Goal: Information Seeking & Learning: Compare options

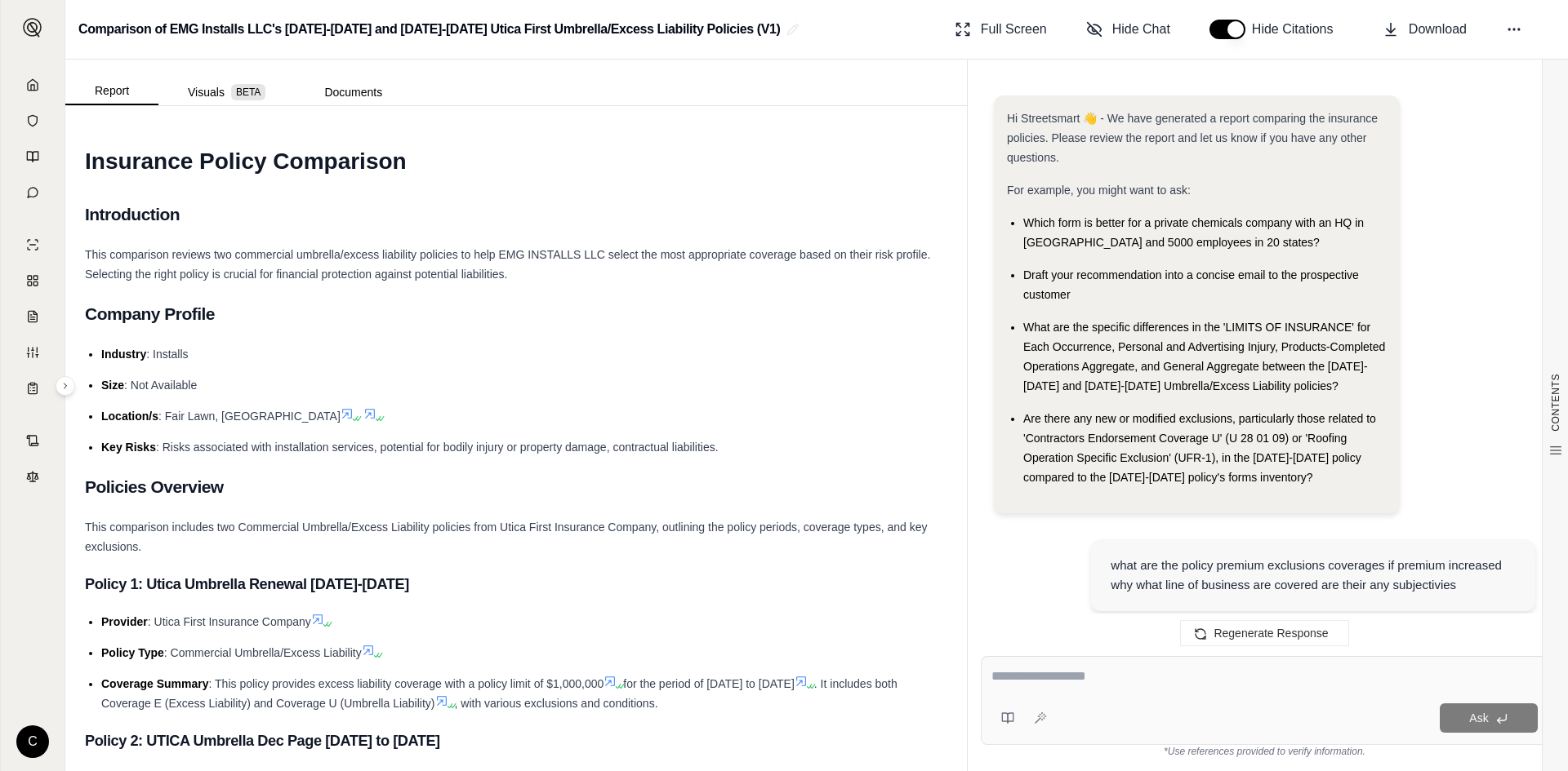
scroll to position [3283, 0]
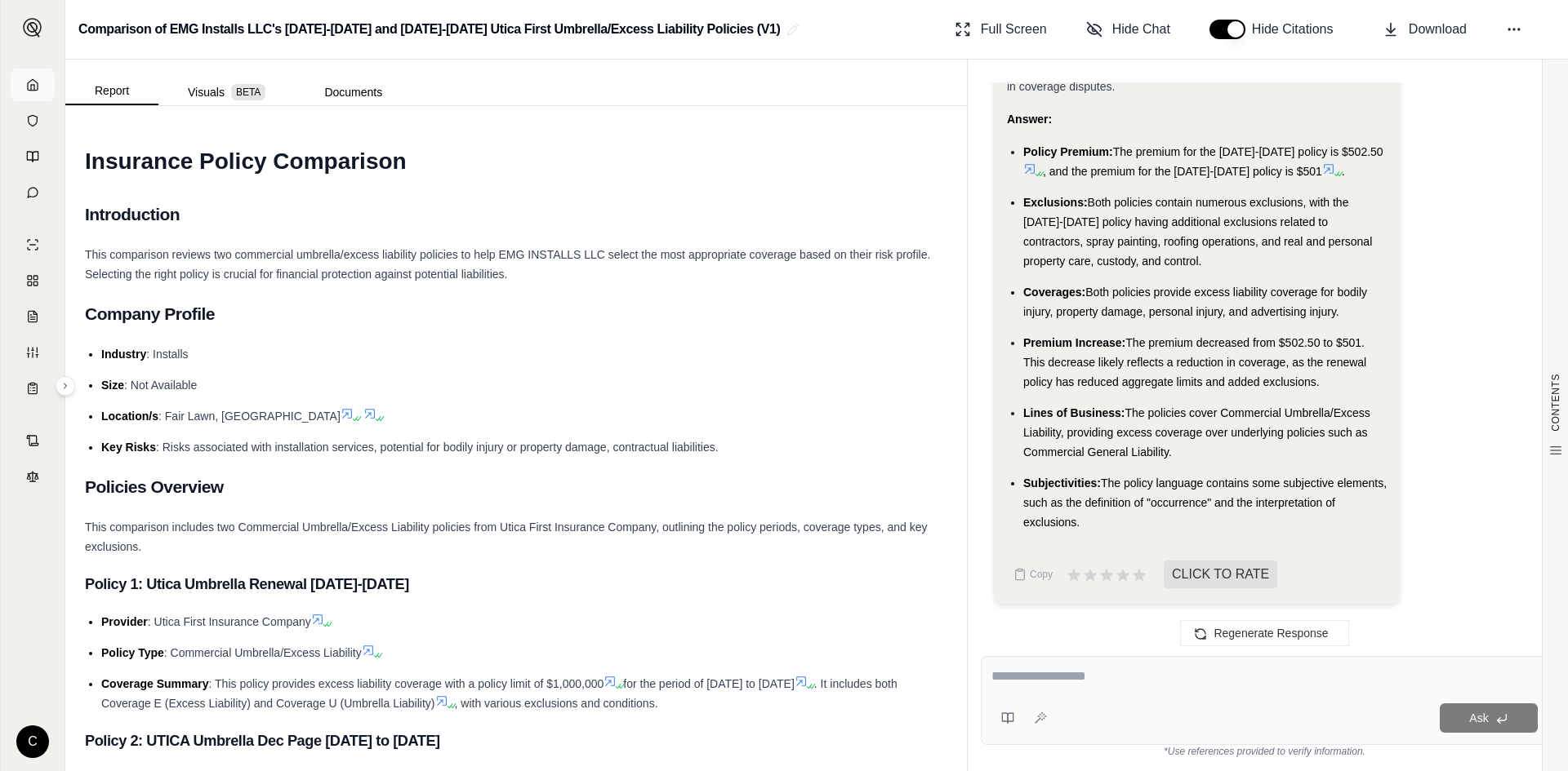
click at [31, 91] on link at bounding box center [33, 85] width 44 height 33
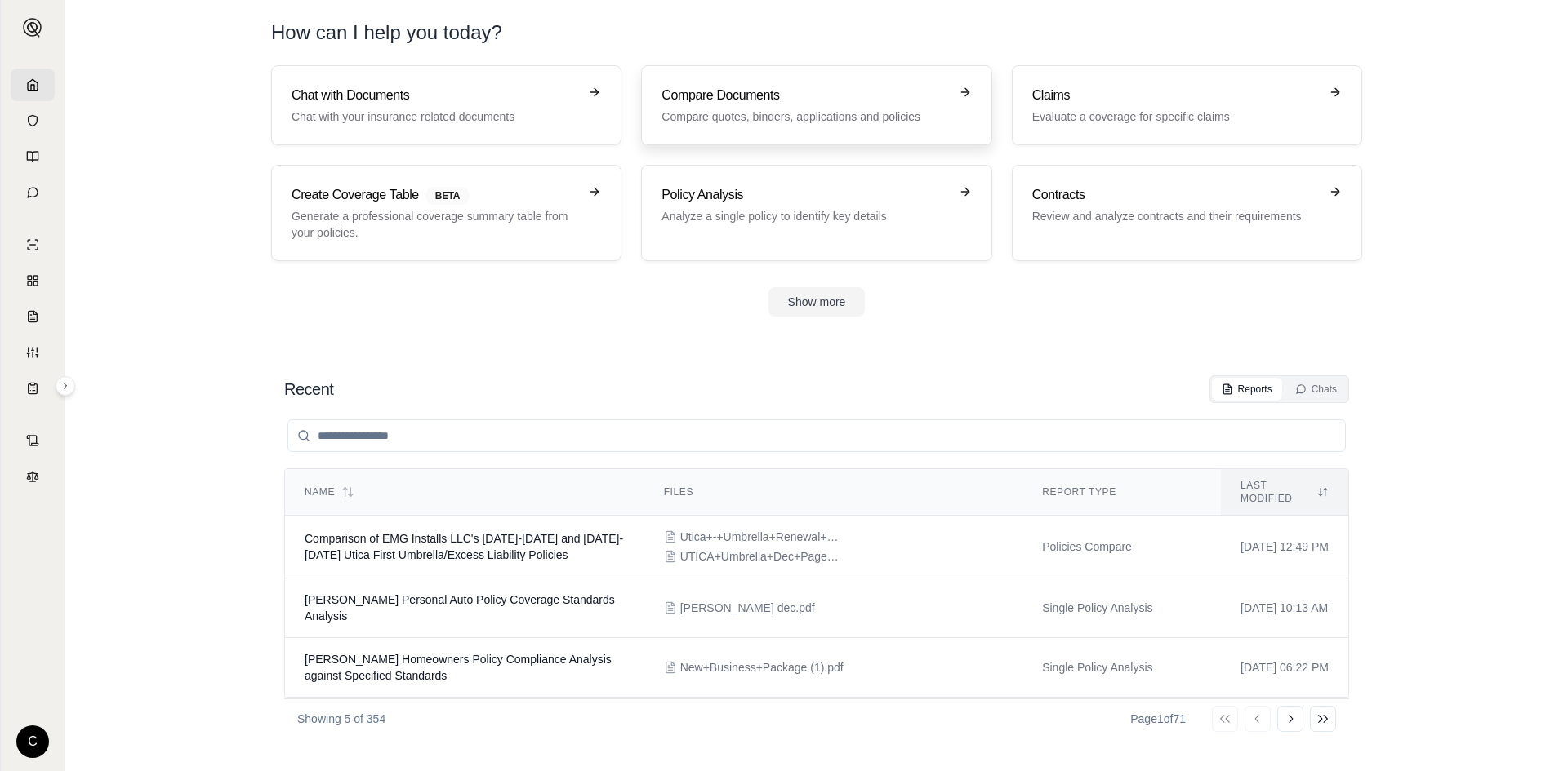
click at [741, 111] on p "Compare quotes, binders, applications and policies" at bounding box center [805, 116] width 287 height 16
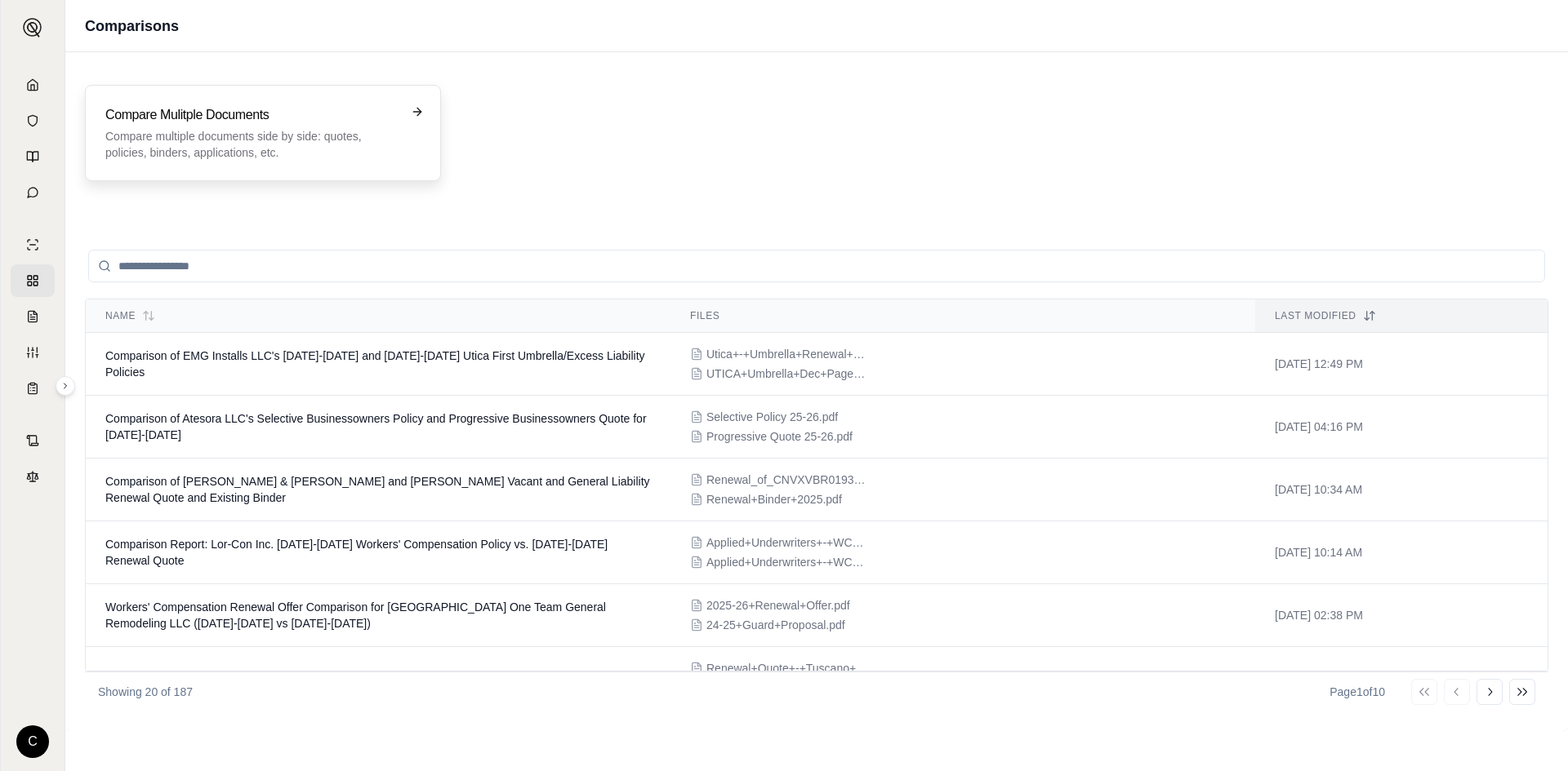
click at [295, 146] on p "Compare multiple documents side by side: quotes, policies, binders, application…" at bounding box center [251, 144] width 293 height 33
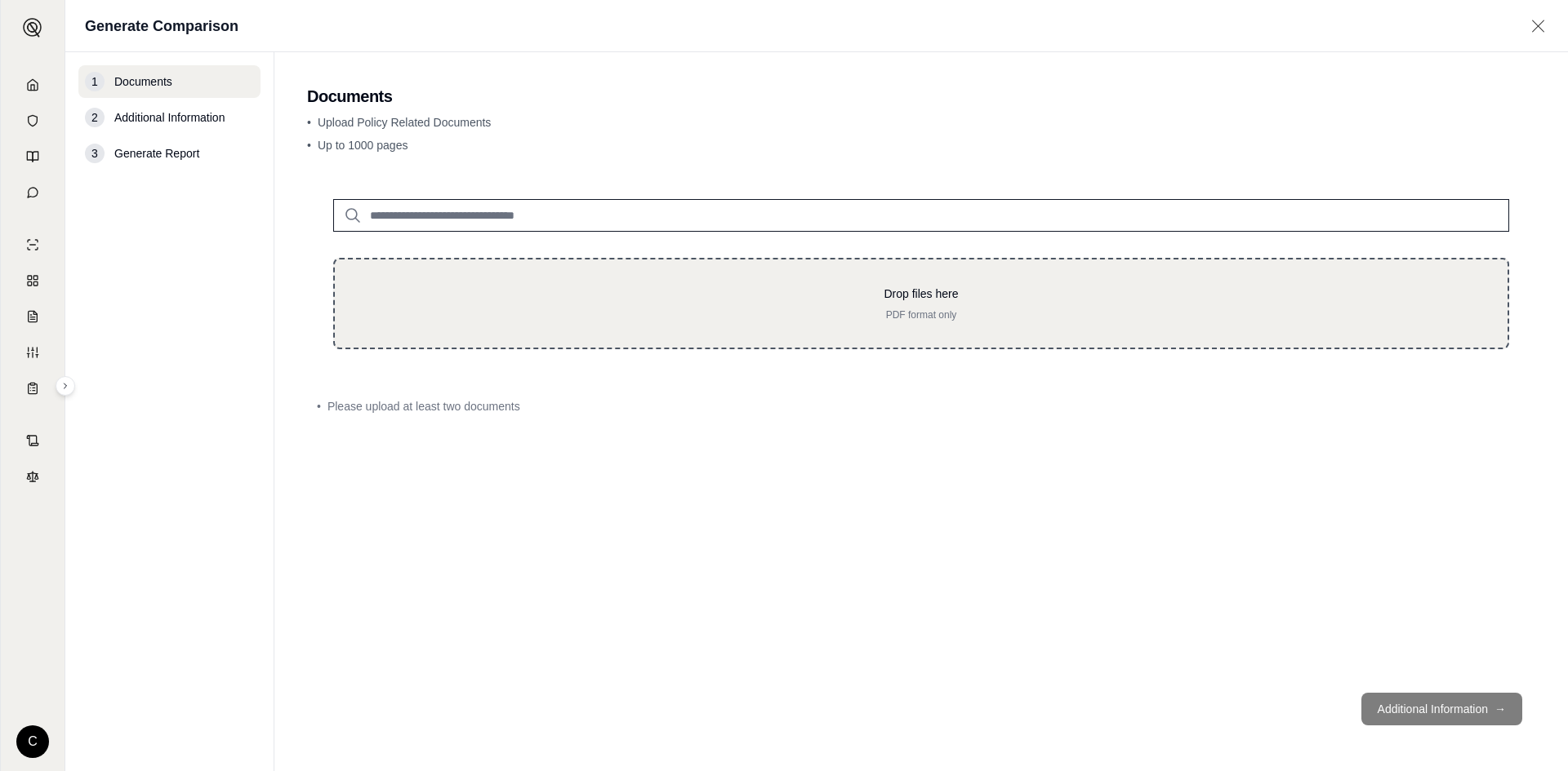
click at [562, 275] on div "Drop files here PDF format only" at bounding box center [921, 303] width 1176 height 91
type input "**********"
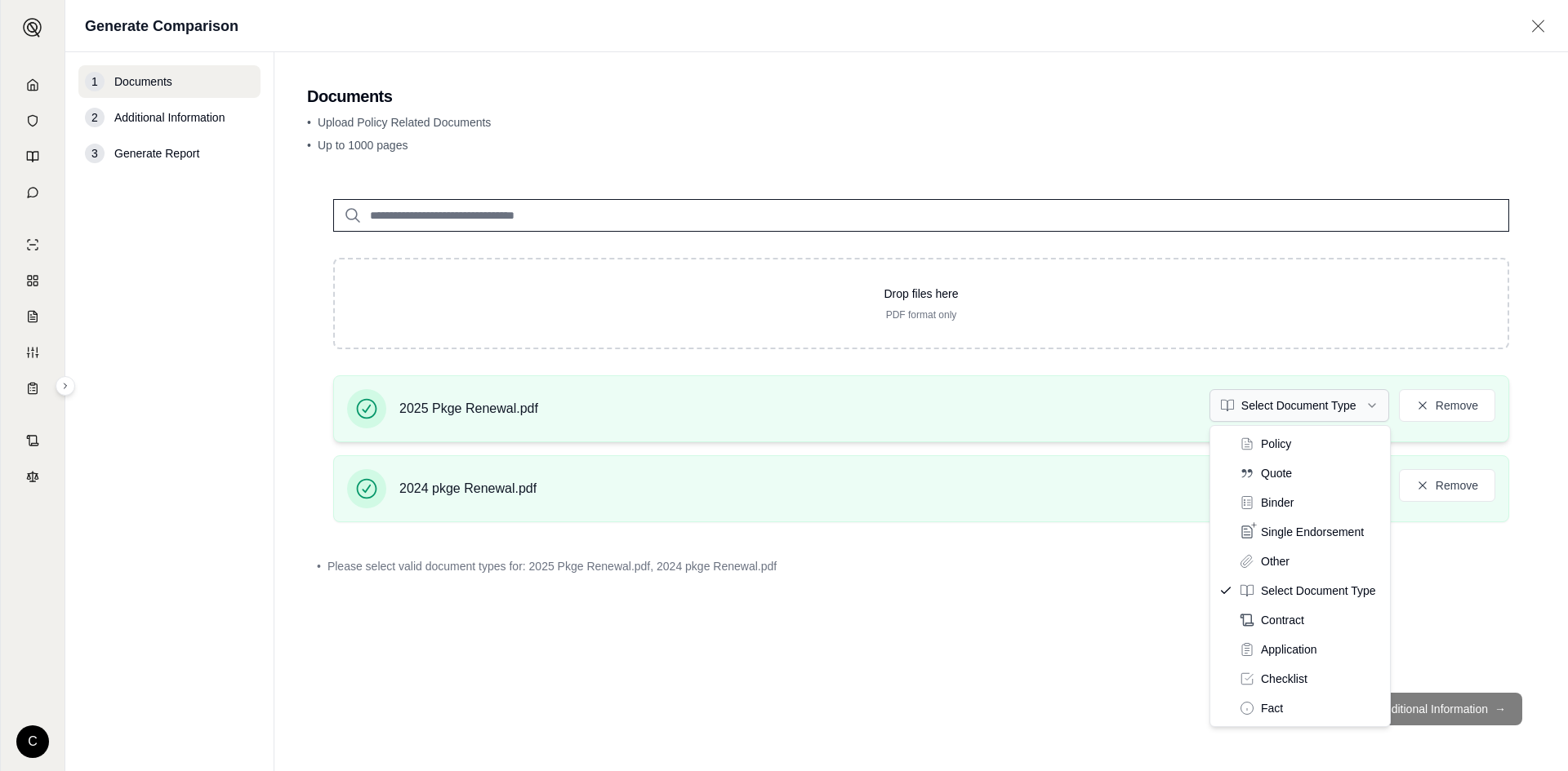
click at [1282, 405] on html "C Generate Comparison 1 Documents 2 Additional Information 3 Generate Report Do…" at bounding box center [784, 385] width 1568 height 771
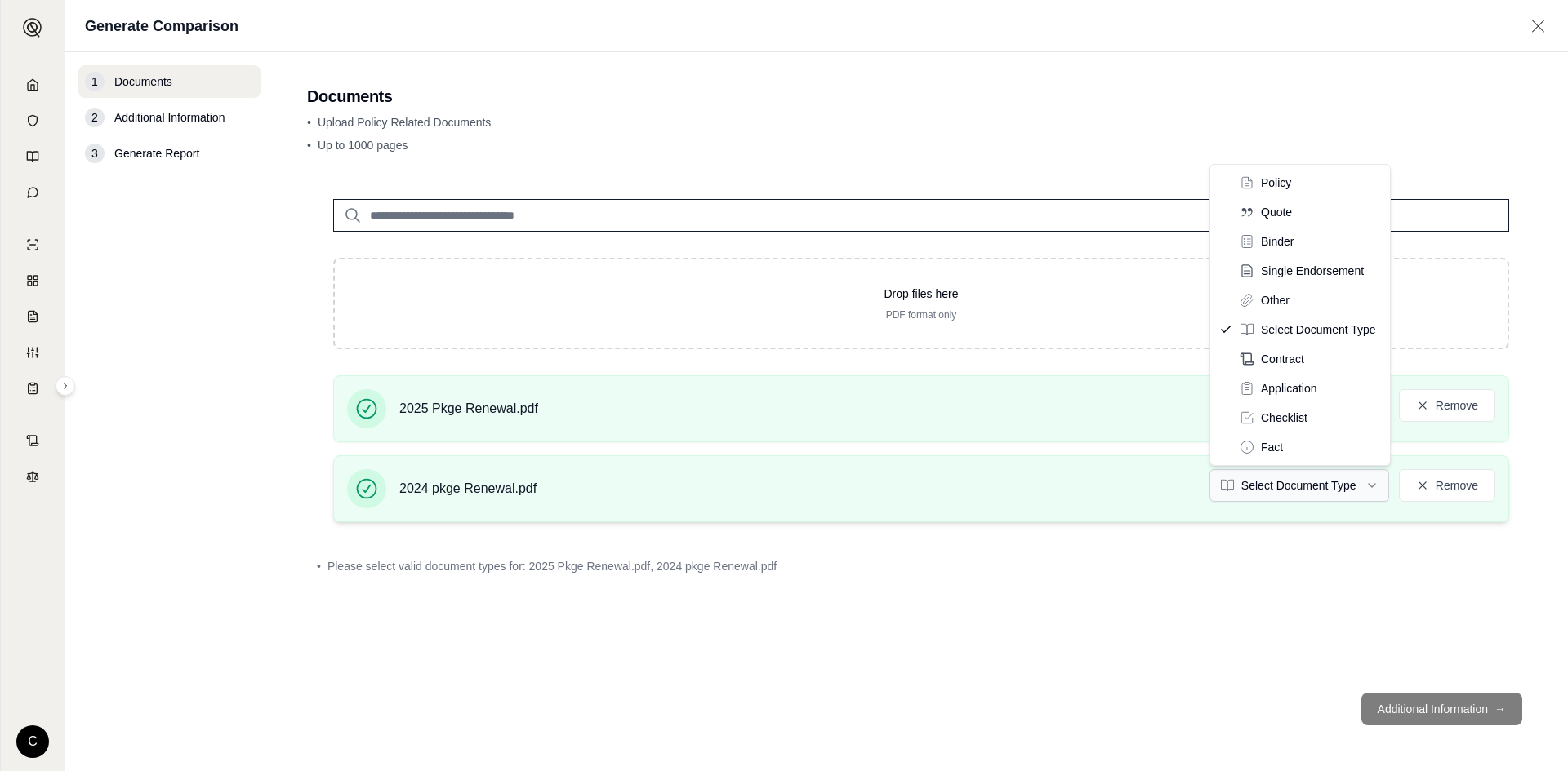
click at [1253, 486] on html "C Generate Comparison 1 Documents 2 Additional Information 3 Generate Report Do…" at bounding box center [784, 385] width 1568 height 771
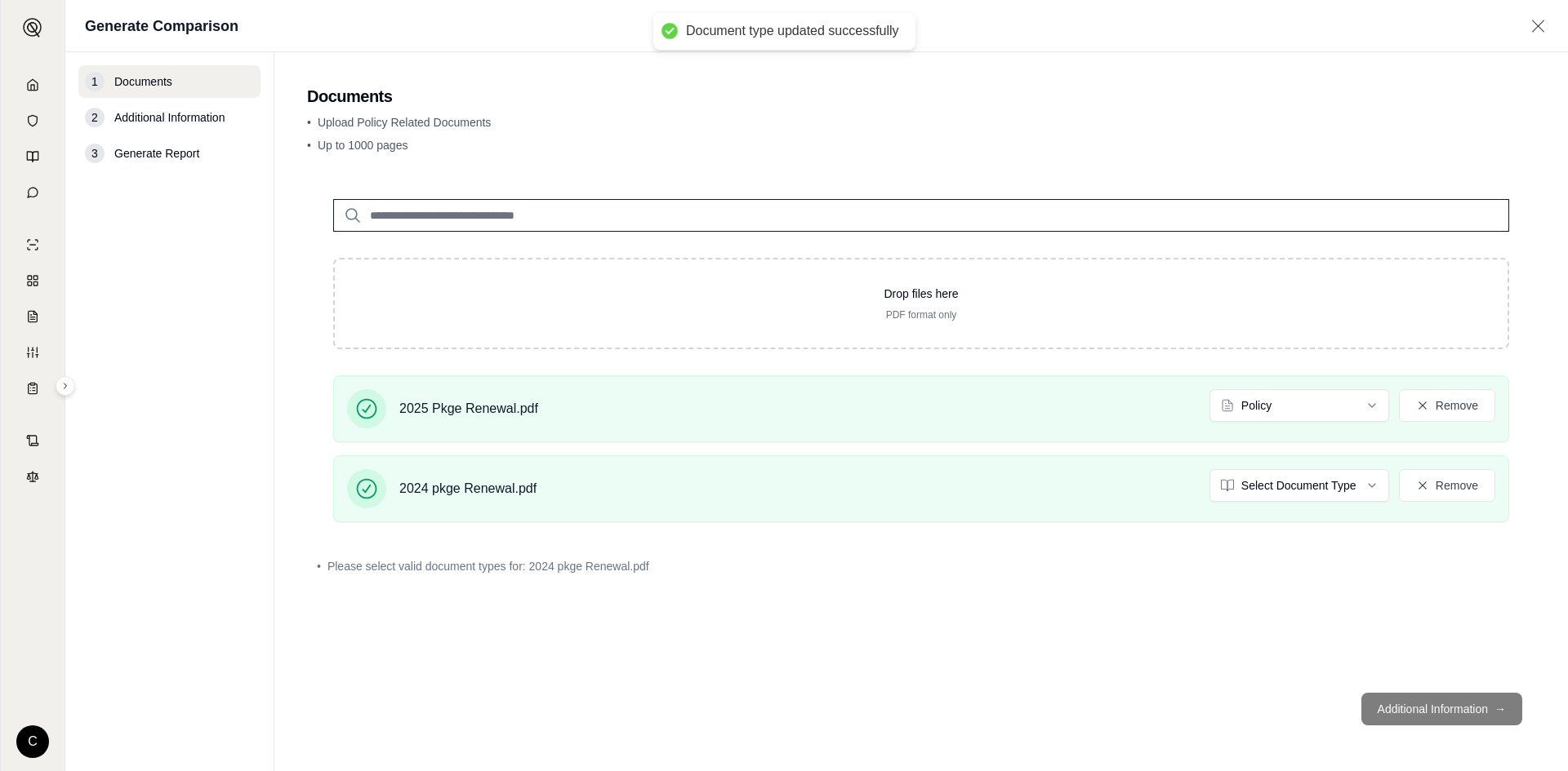
click at [1095, 598] on div "Drop files here PDF format only 2025 Pkge Renewal.pdf Policy Remove 2024 pkge R…" at bounding box center [921, 426] width 1228 height 507
click at [1383, 706] on button "Additional Information →" at bounding box center [1441, 709] width 161 height 33
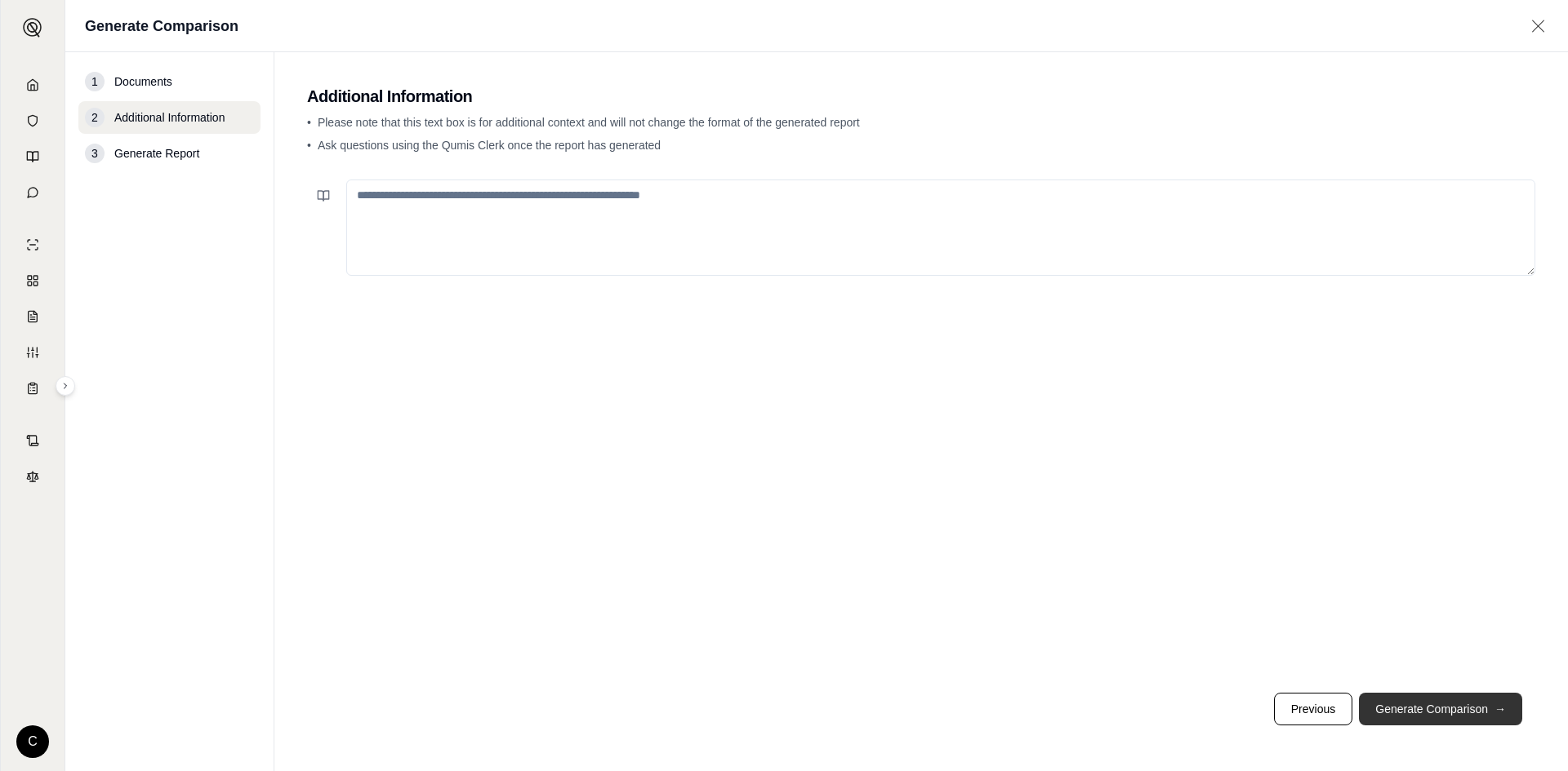
click at [1402, 708] on button "Generate Comparison →" at bounding box center [1441, 709] width 164 height 33
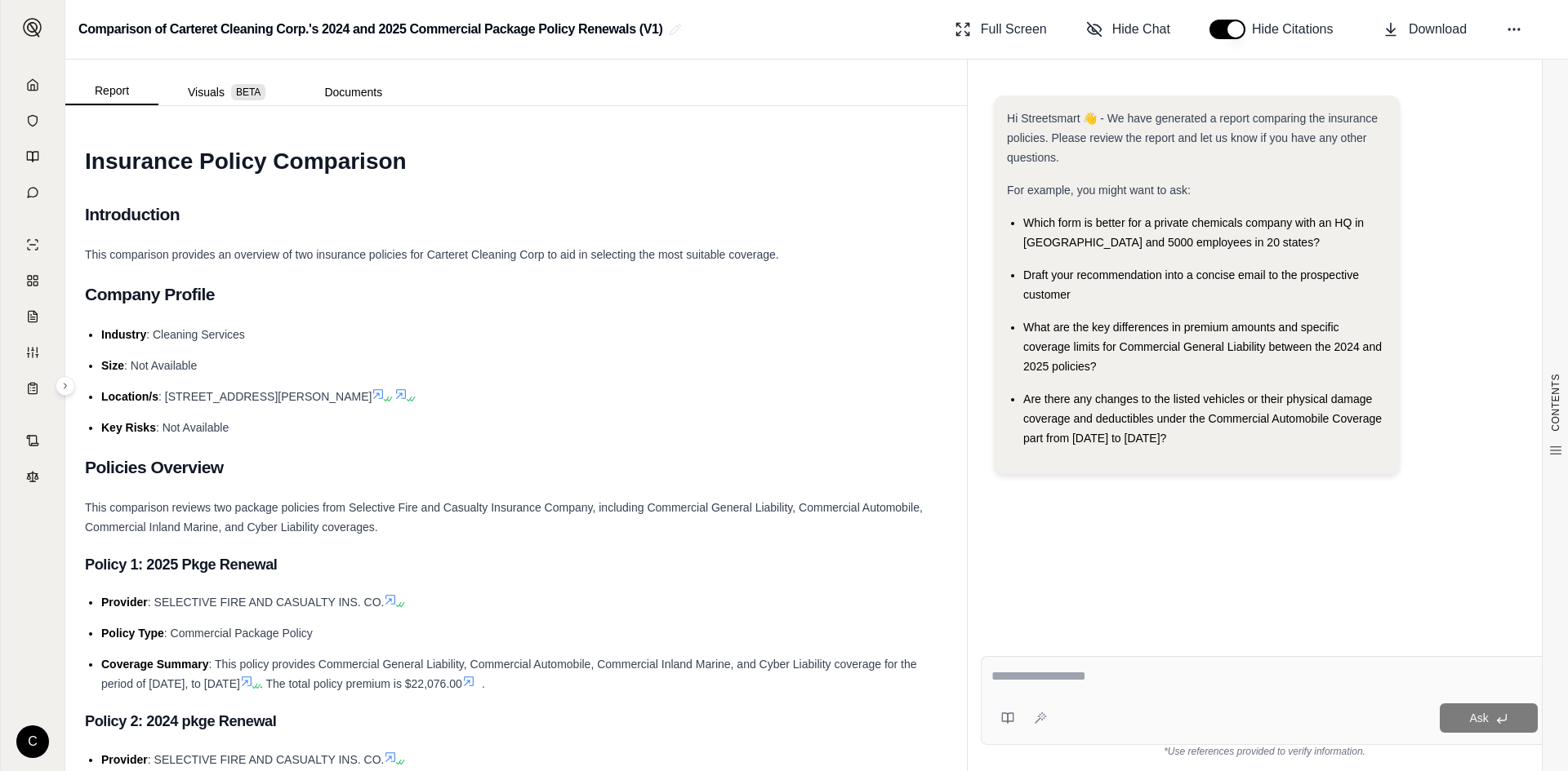
click at [1056, 679] on textarea at bounding box center [1264, 677] width 546 height 19
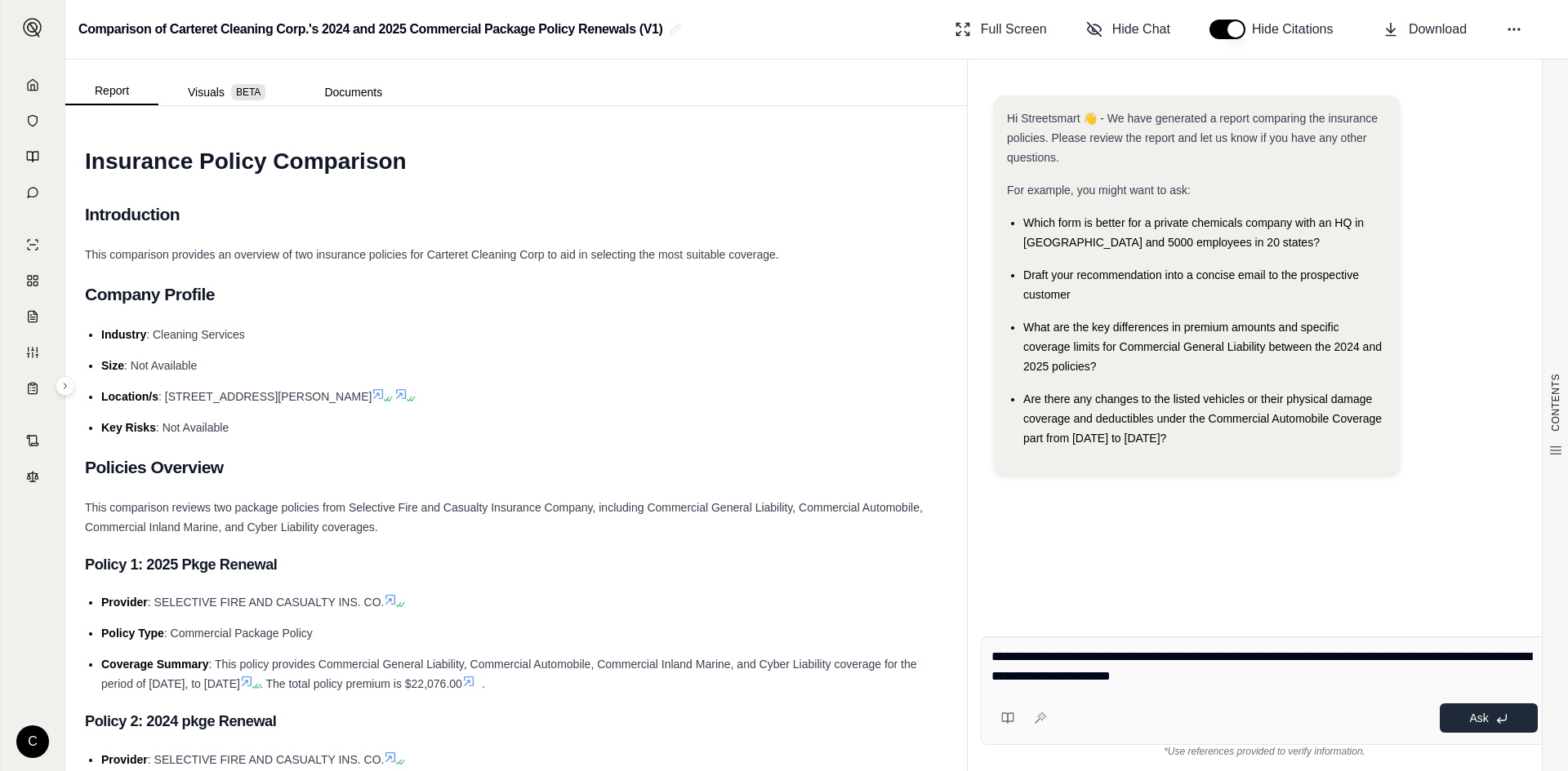
type textarea "**********"
click at [1498, 729] on button "Ask" at bounding box center [1489, 718] width 98 height 30
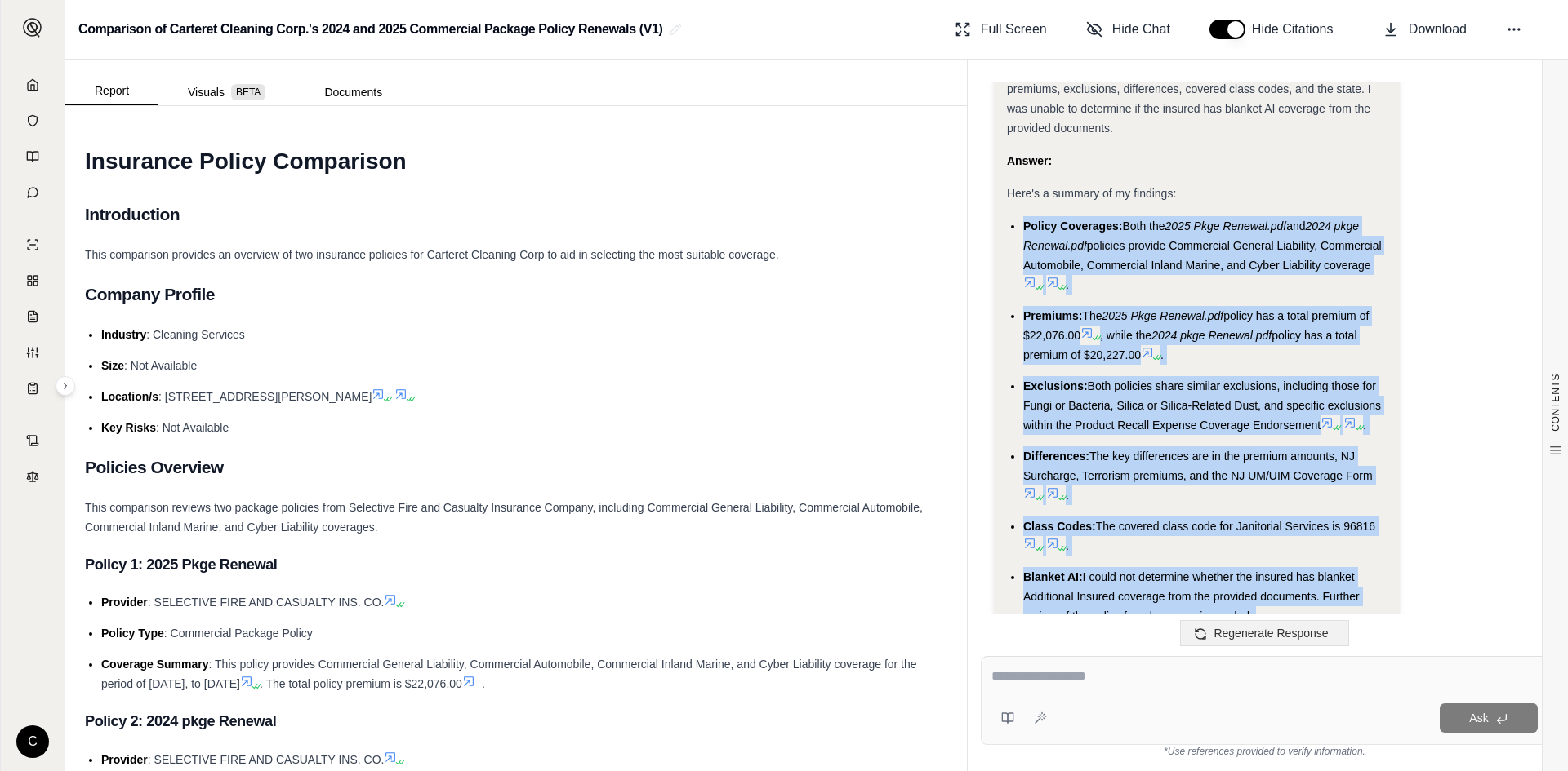
scroll to position [5348, 0]
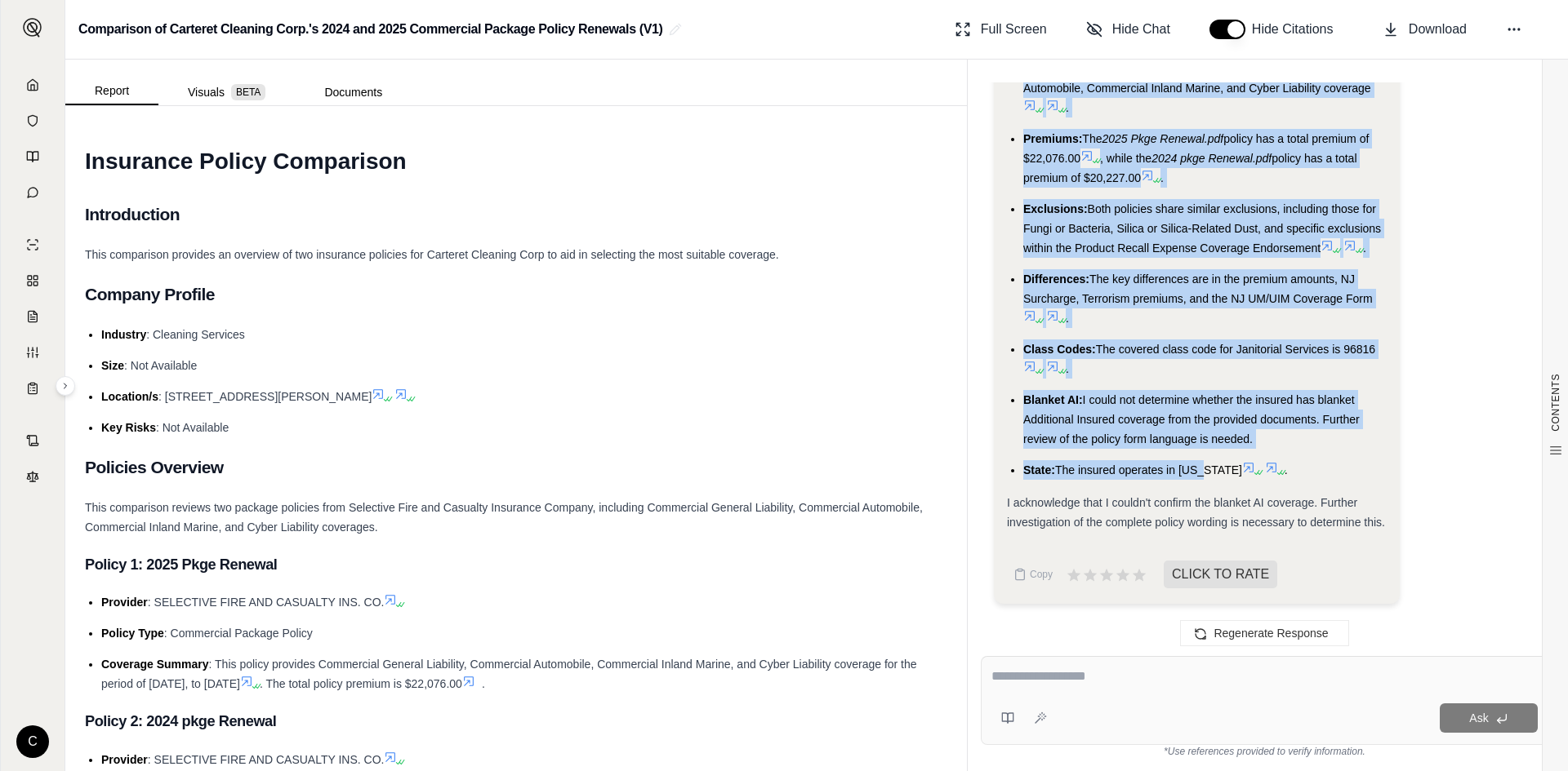
drag, startPoint x: 1024, startPoint y: 290, endPoint x: 1201, endPoint y: 461, distance: 246.1
click at [1201, 461] on ul "Policy Coverages: Both the 2025 Pkge Renewal.pdf and 2024 pkge Renewal.pdf poli…" at bounding box center [1196, 260] width 379 height 441
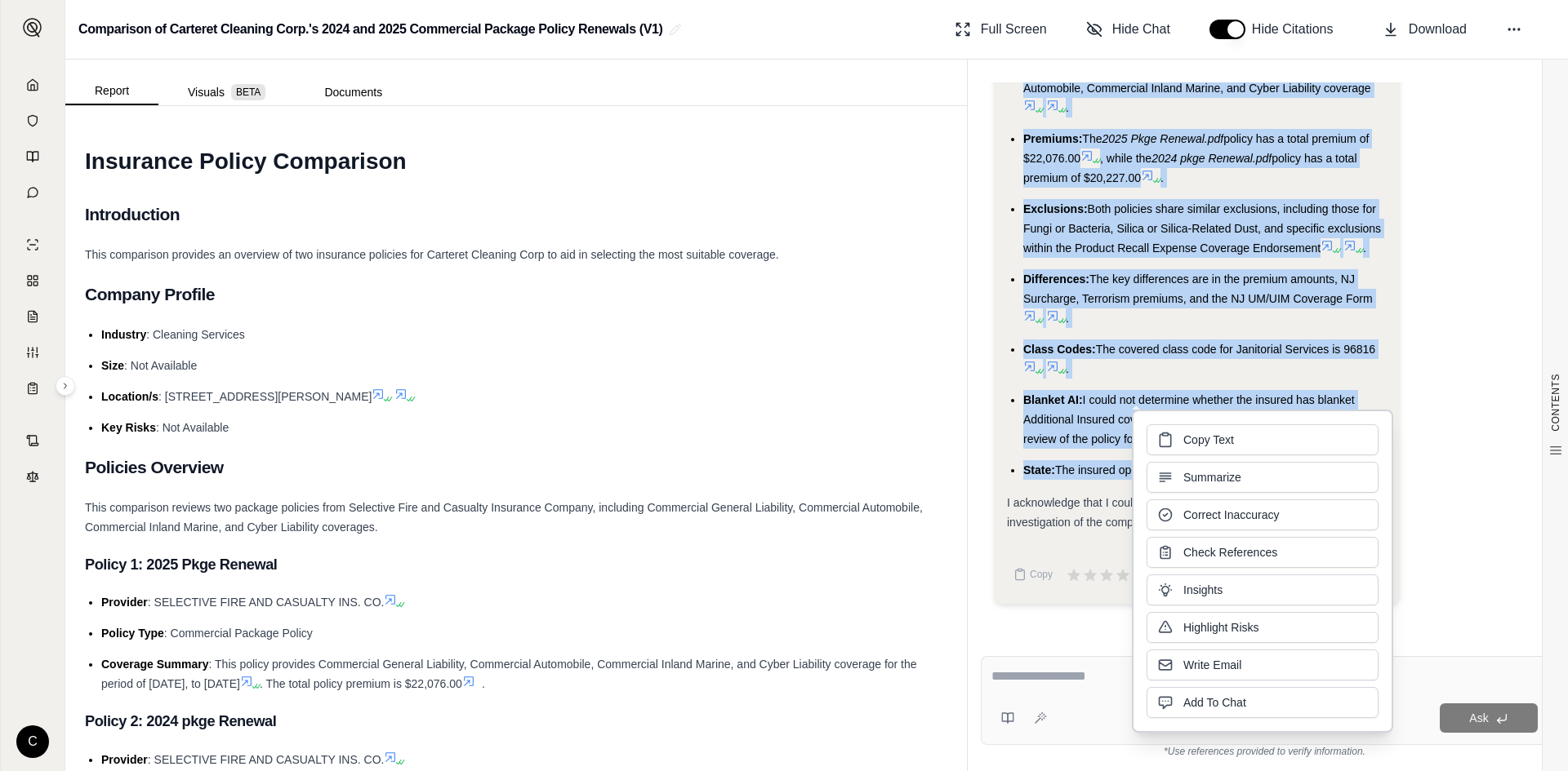
click at [1101, 446] on li "Blanket AI: I could not determine whether the insured has blanket Additional In…" at bounding box center [1204, 419] width 363 height 59
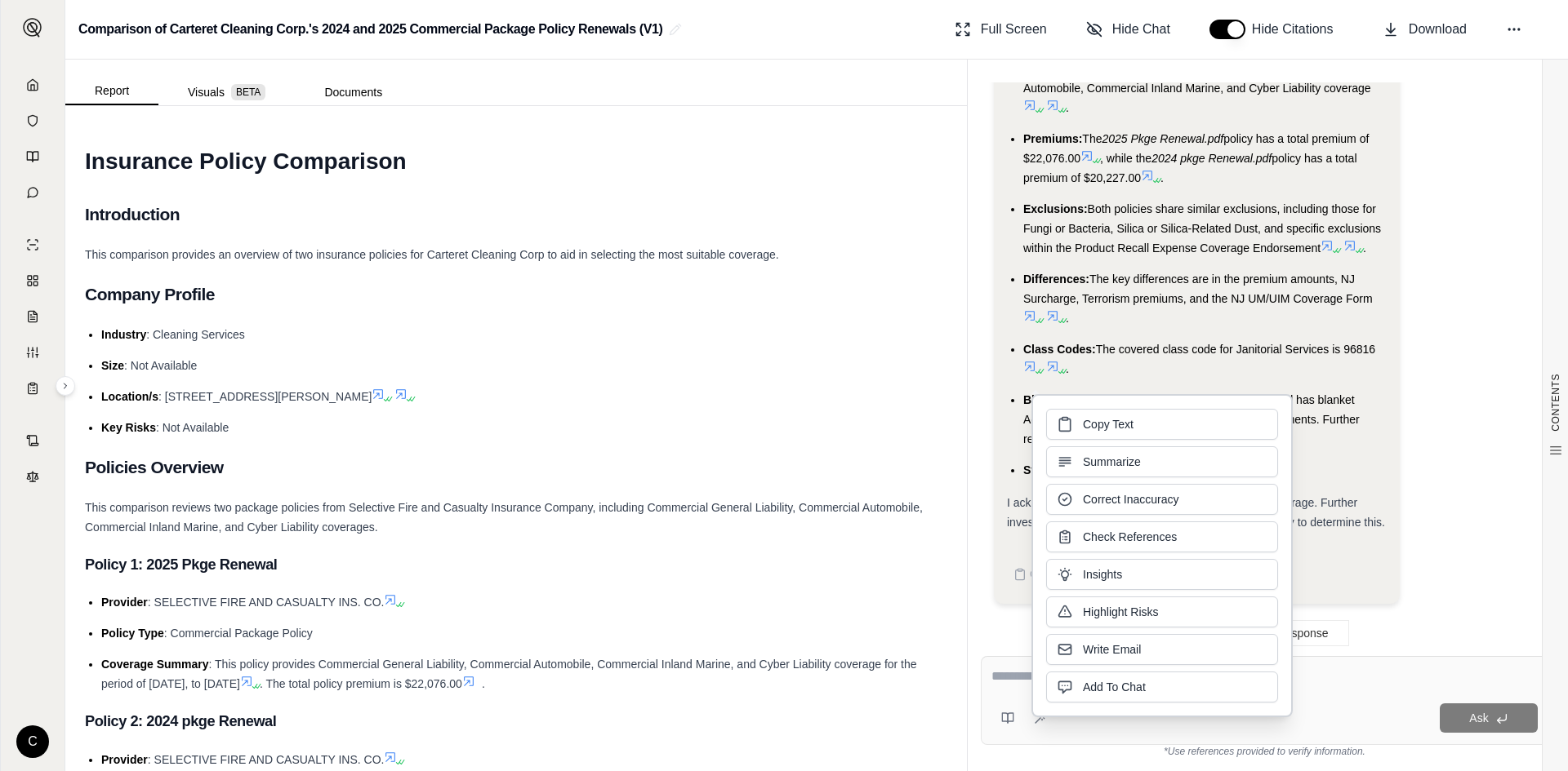
click at [1343, 464] on li "State: The insured operates in [US_STATE] ." at bounding box center [1204, 470] width 363 height 19
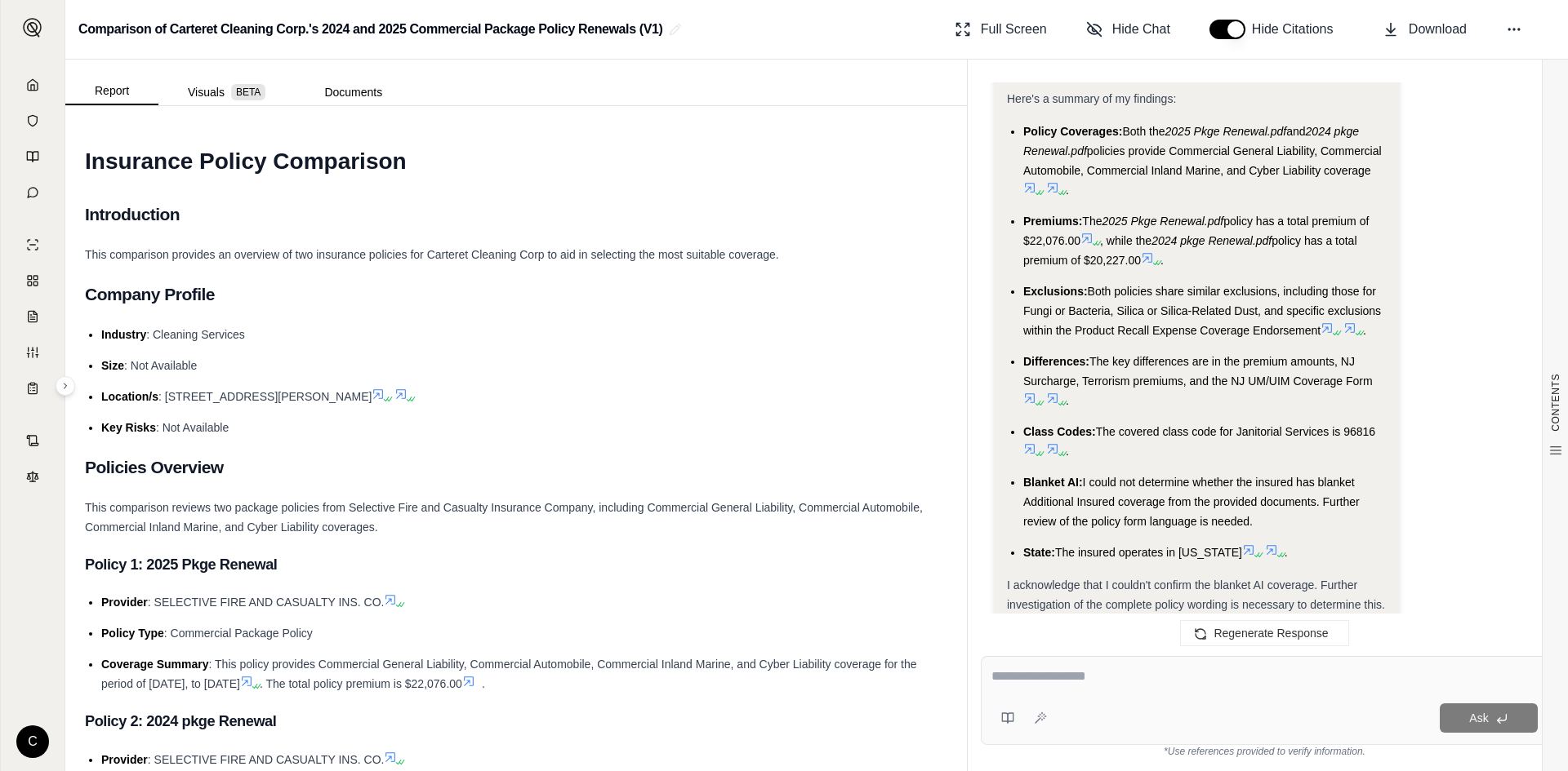
scroll to position [5253, 0]
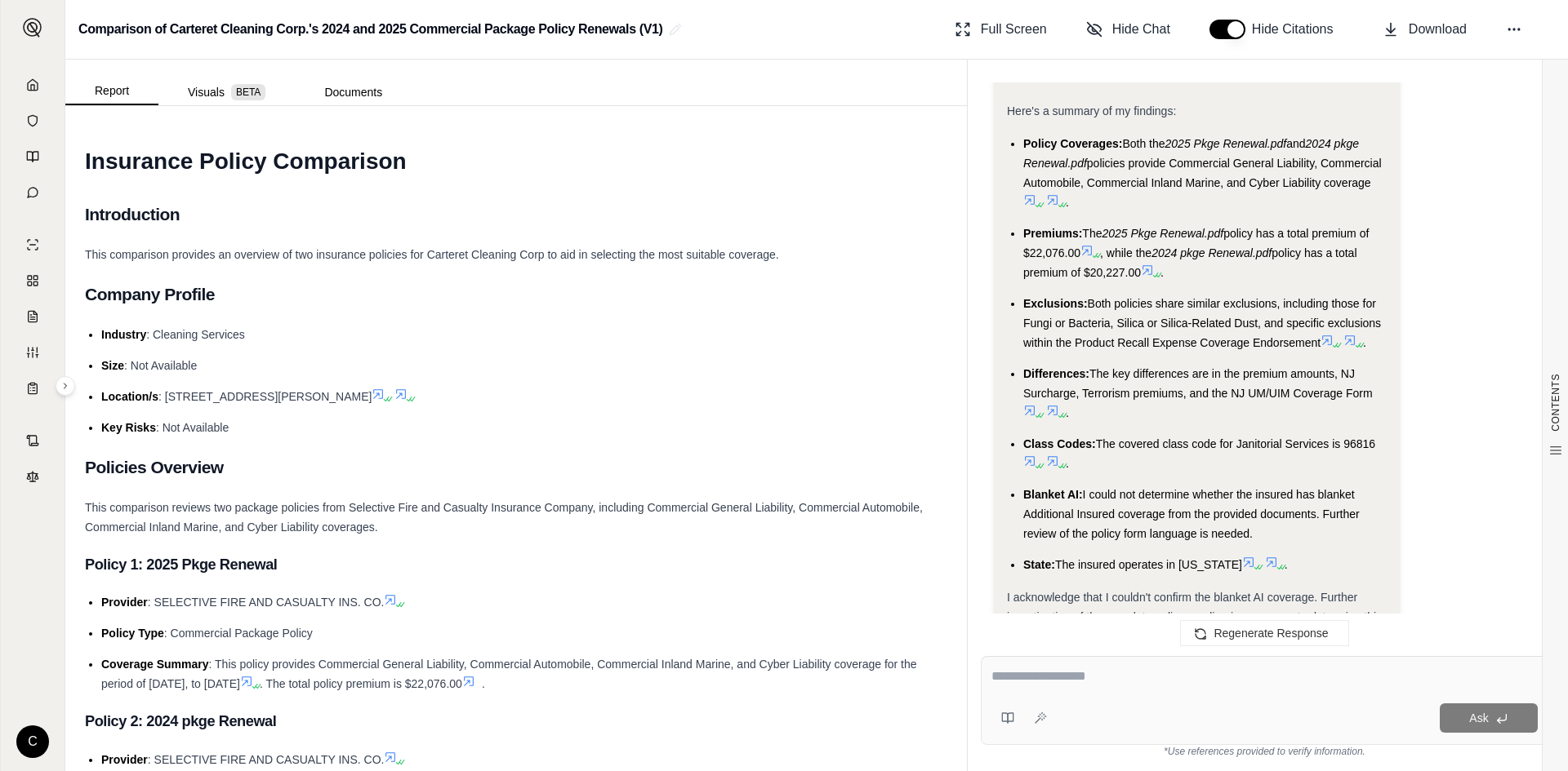
drag, startPoint x: 1240, startPoint y: 467, endPoint x: 1023, endPoint y: 133, distance: 398.3
click at [1023, 134] on ul "Policy Coverages: Both the 2025 Pkge Renewal.pdf and 2024 pkge Renewal.pdf poli…" at bounding box center [1196, 354] width 379 height 441
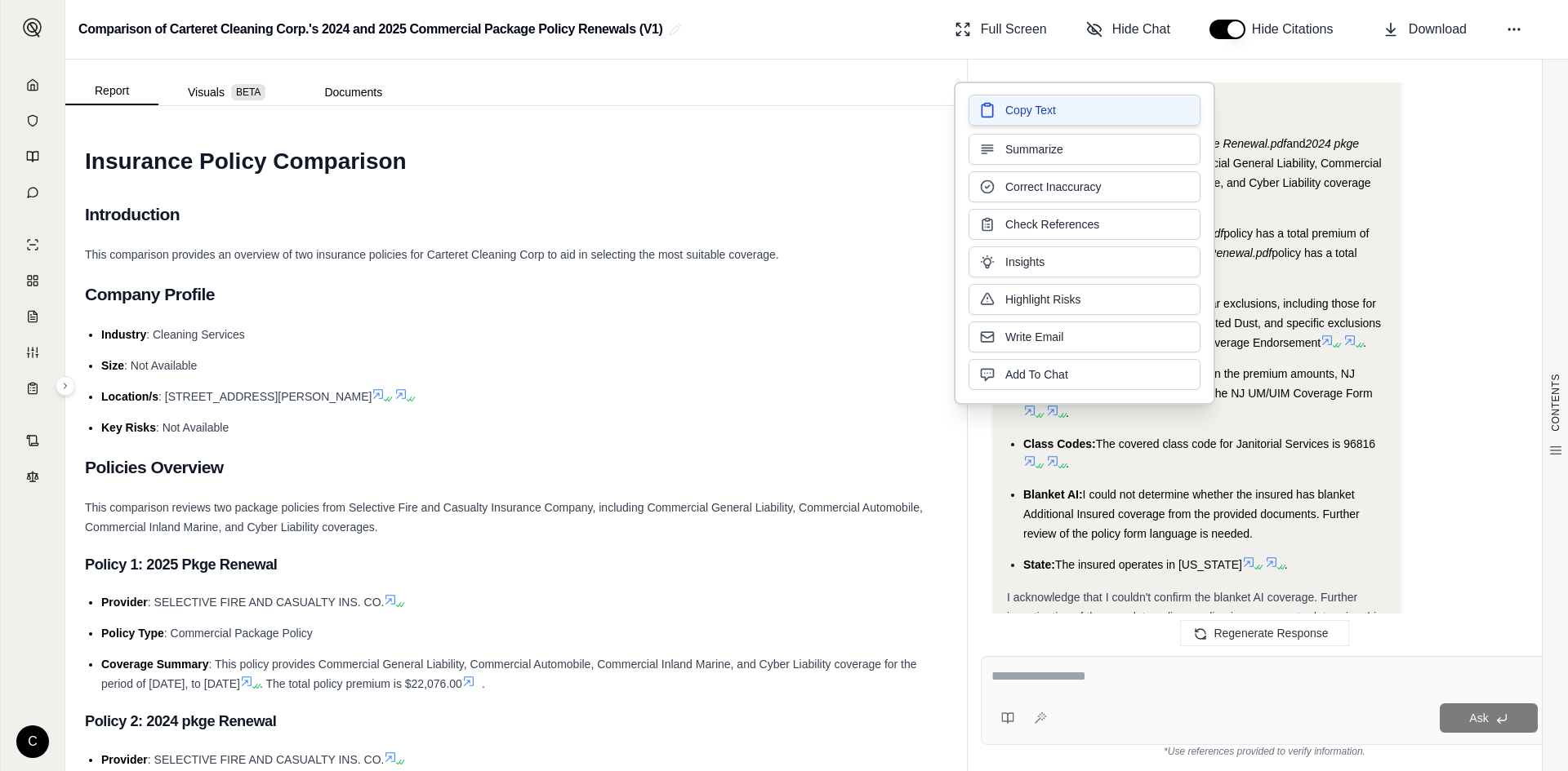
click at [1116, 110] on button "Copy Text" at bounding box center [1085, 110] width 232 height 31
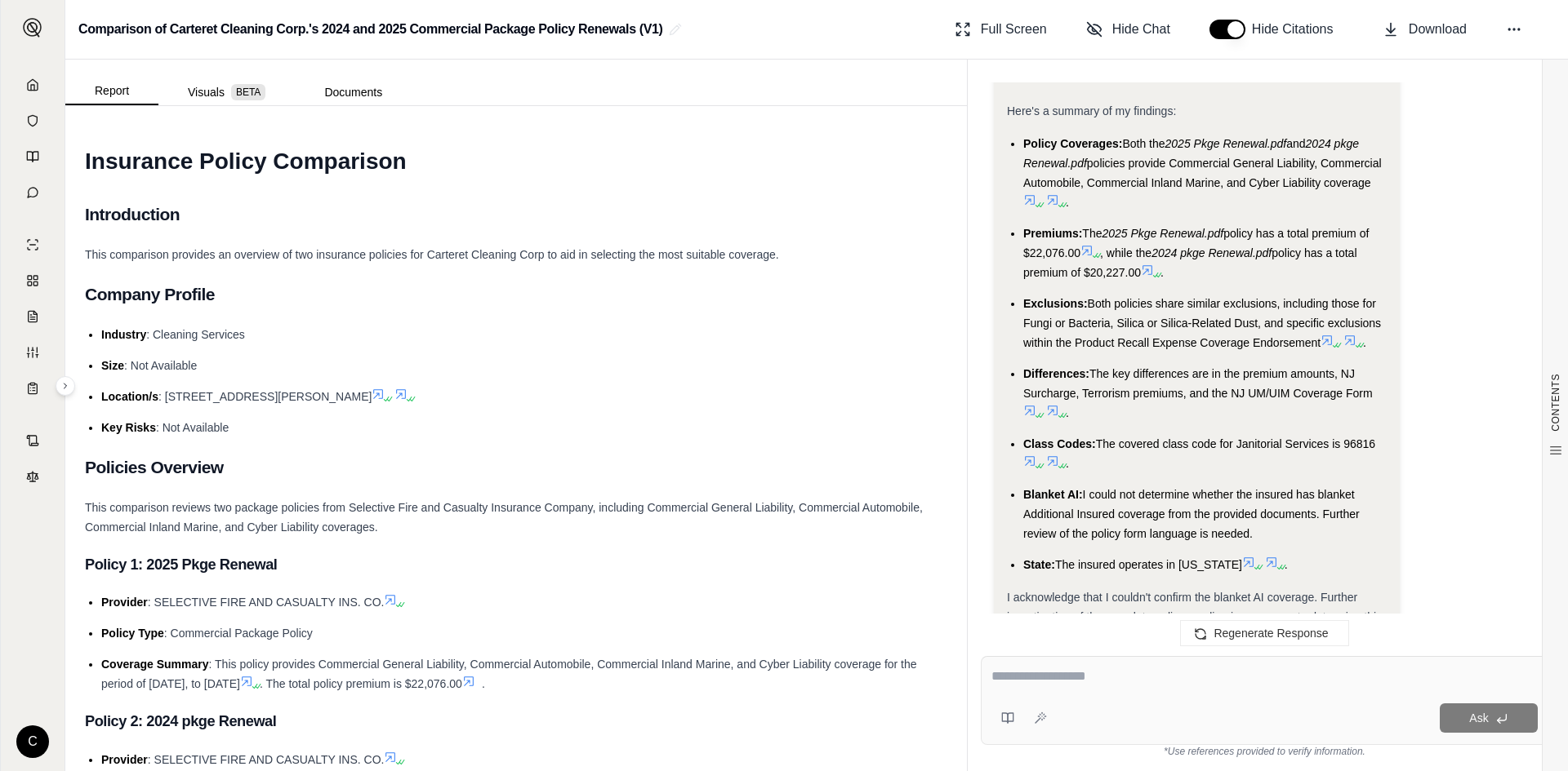
click at [1139, 674] on textarea at bounding box center [1264, 677] width 546 height 19
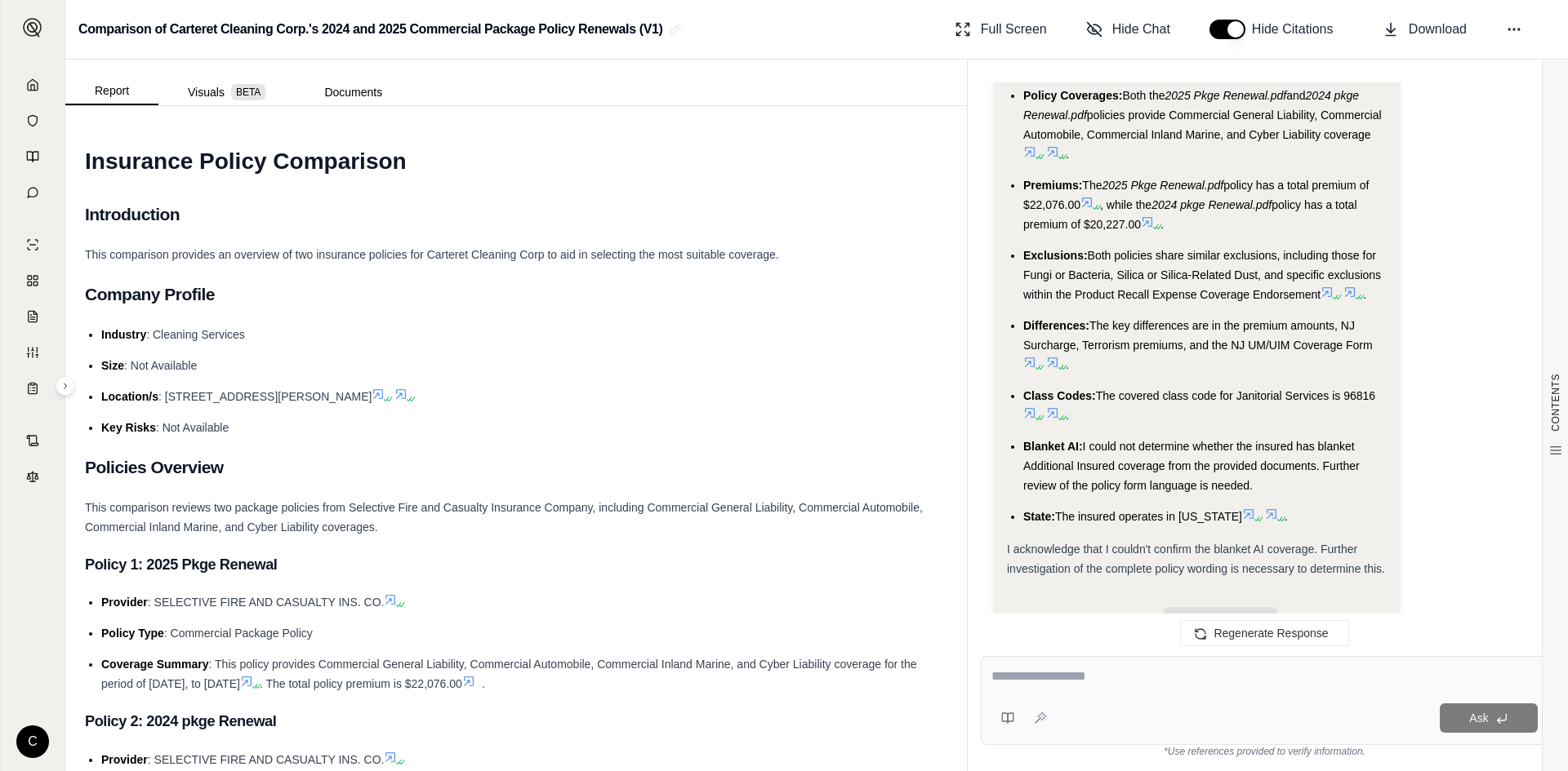
scroll to position [5348, 0]
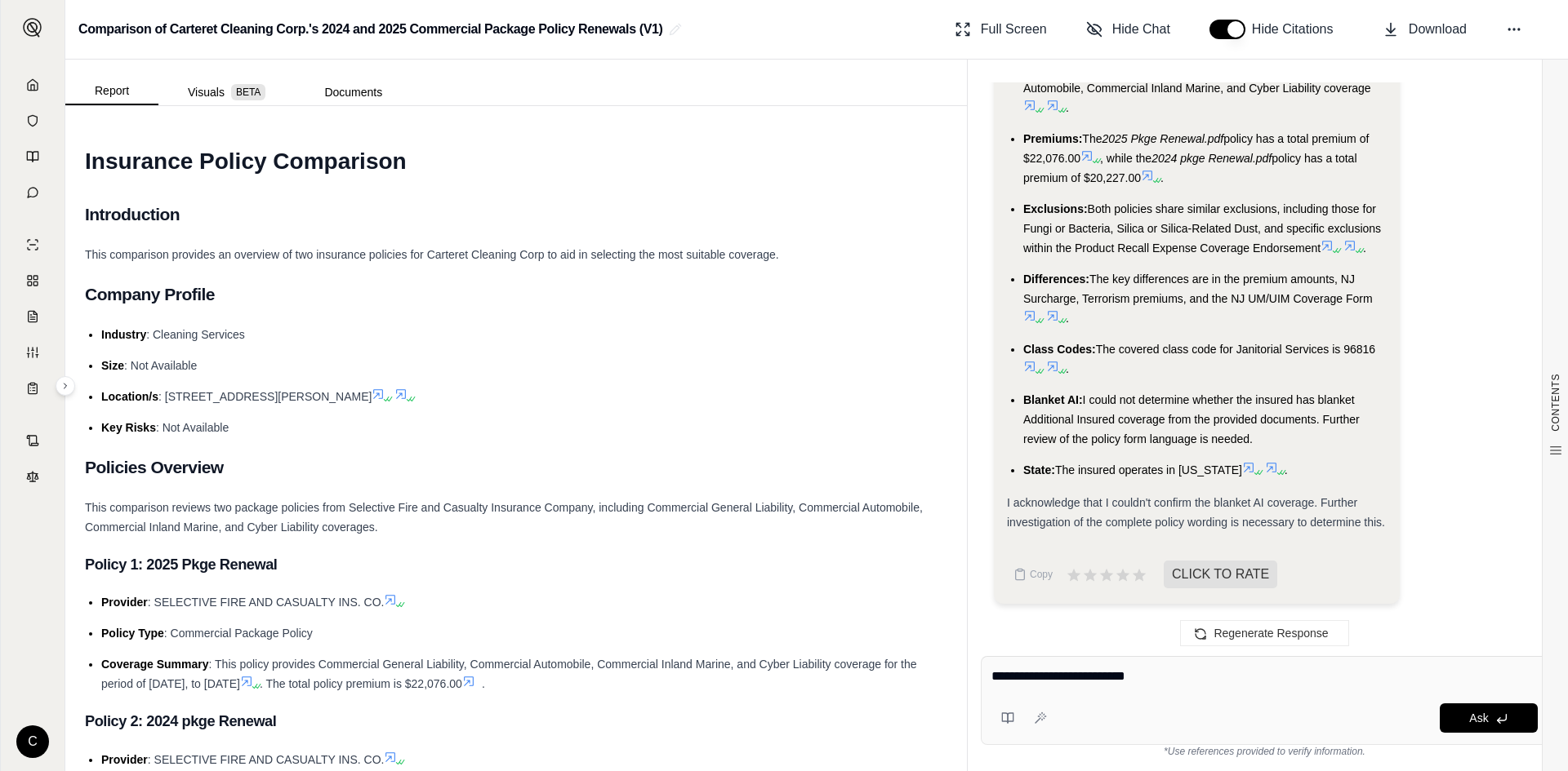
type textarea "**********"
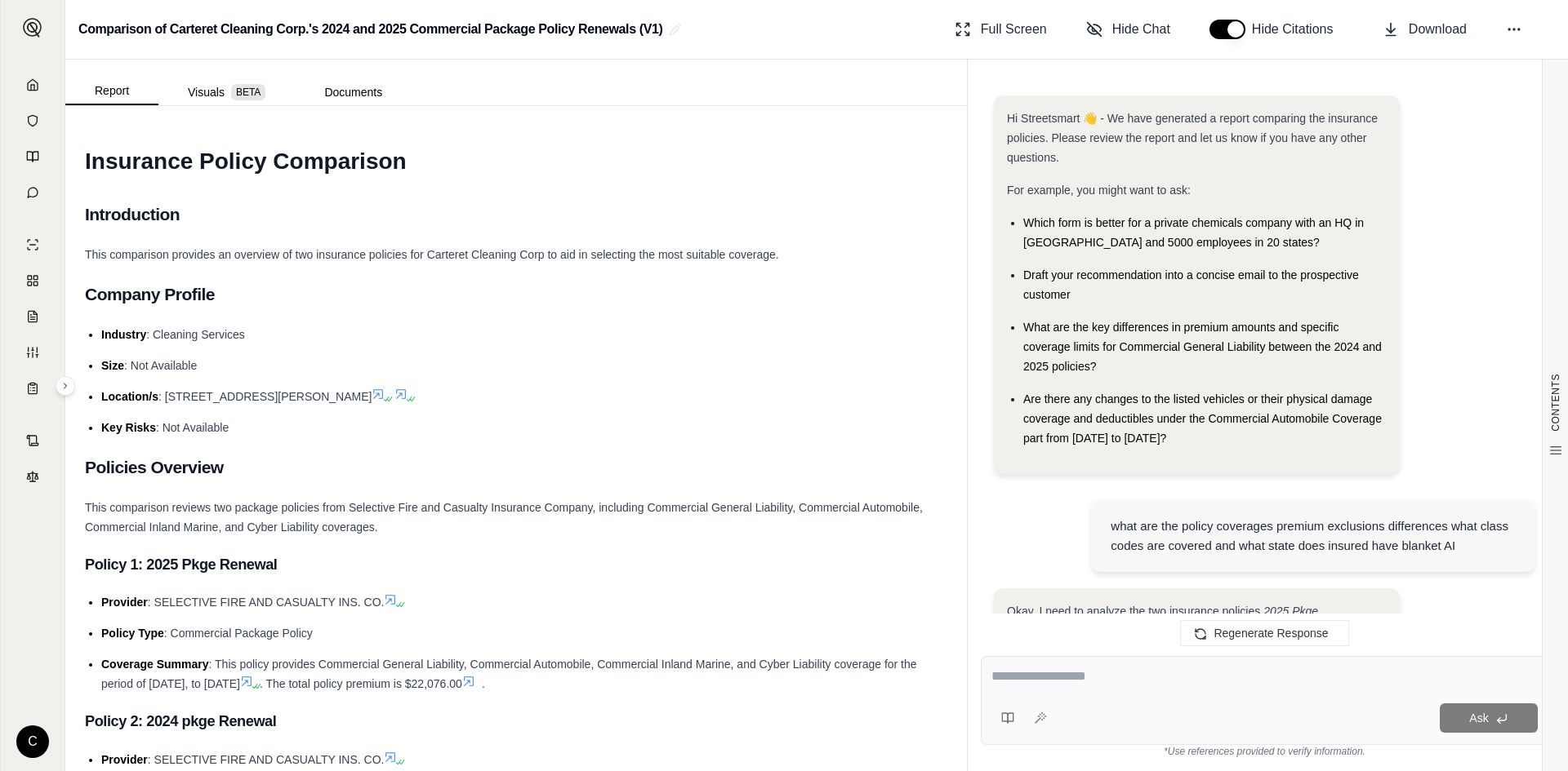
scroll to position [9686, 0]
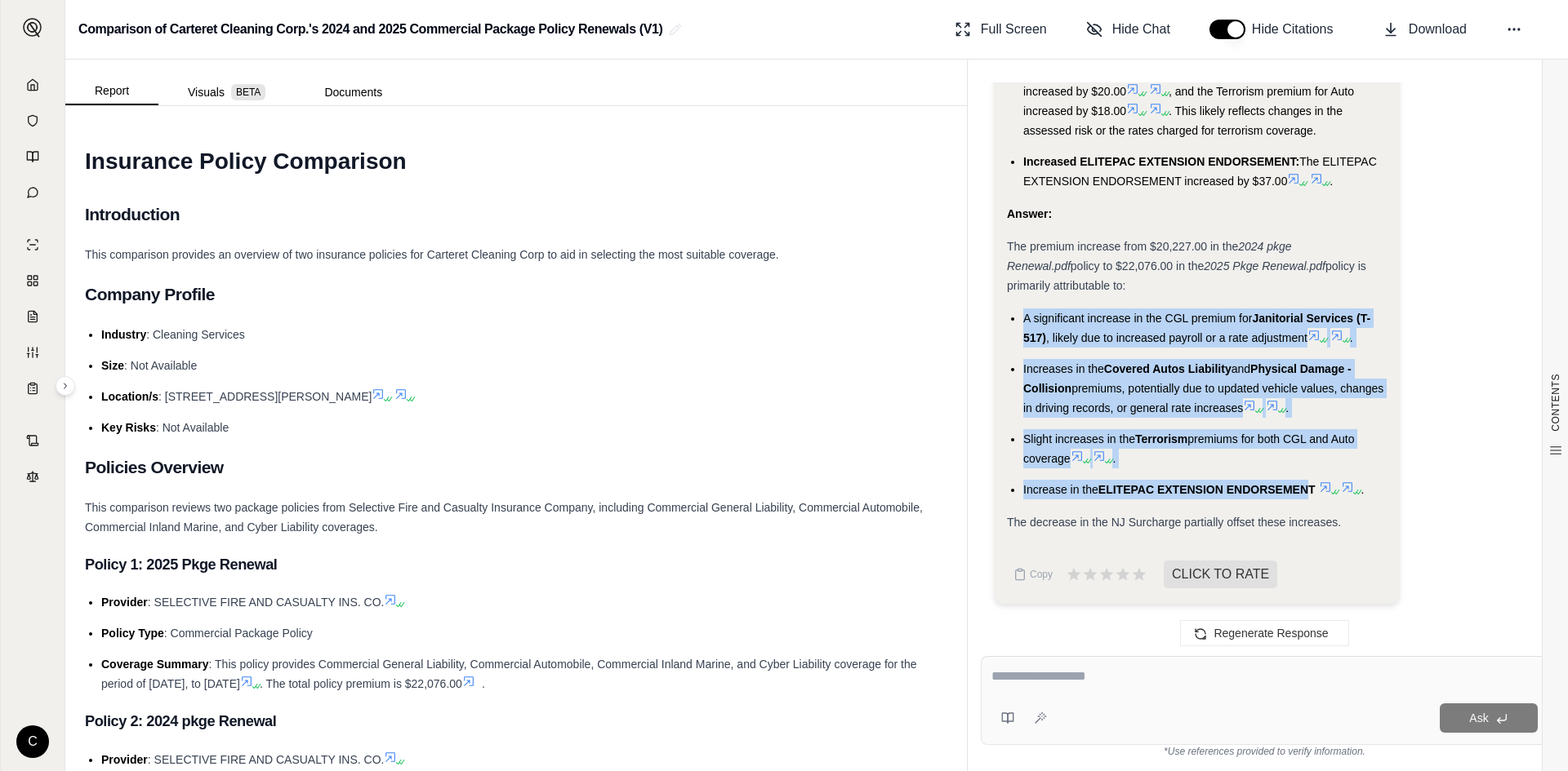
drag, startPoint x: 1024, startPoint y: 309, endPoint x: 1312, endPoint y: 490, distance: 340.2
click at [1312, 490] on ul "A significant increase in the CGL premium for Janitorial Services (T-517) , lik…" at bounding box center [1196, 404] width 379 height 191
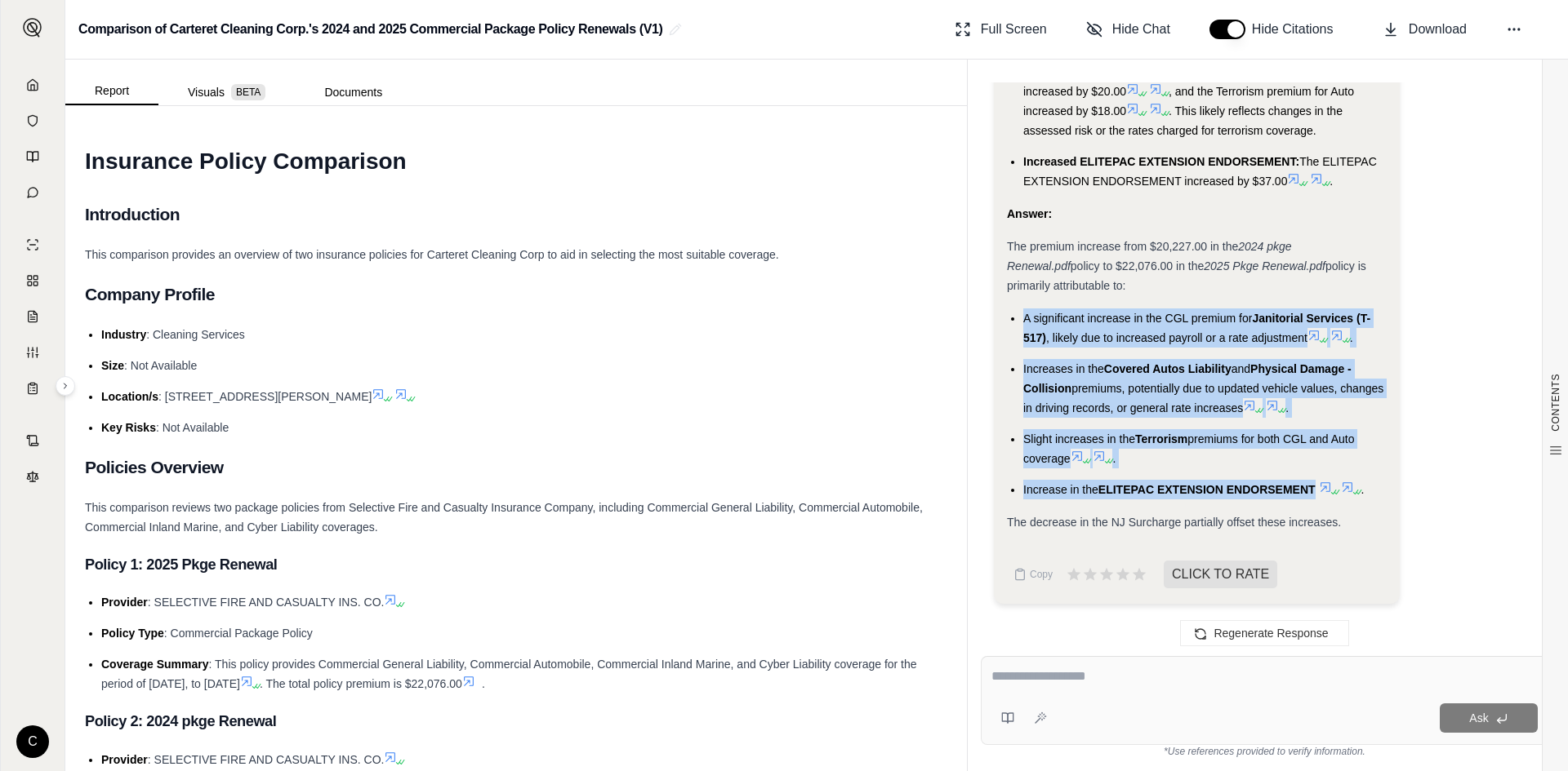
drag, startPoint x: 1319, startPoint y: 486, endPoint x: 1023, endPoint y: 317, distance: 340.8
click at [1023, 317] on ul "A significant increase in the CGL premium for Janitorial Services (T-517) , lik…" at bounding box center [1196, 404] width 379 height 191
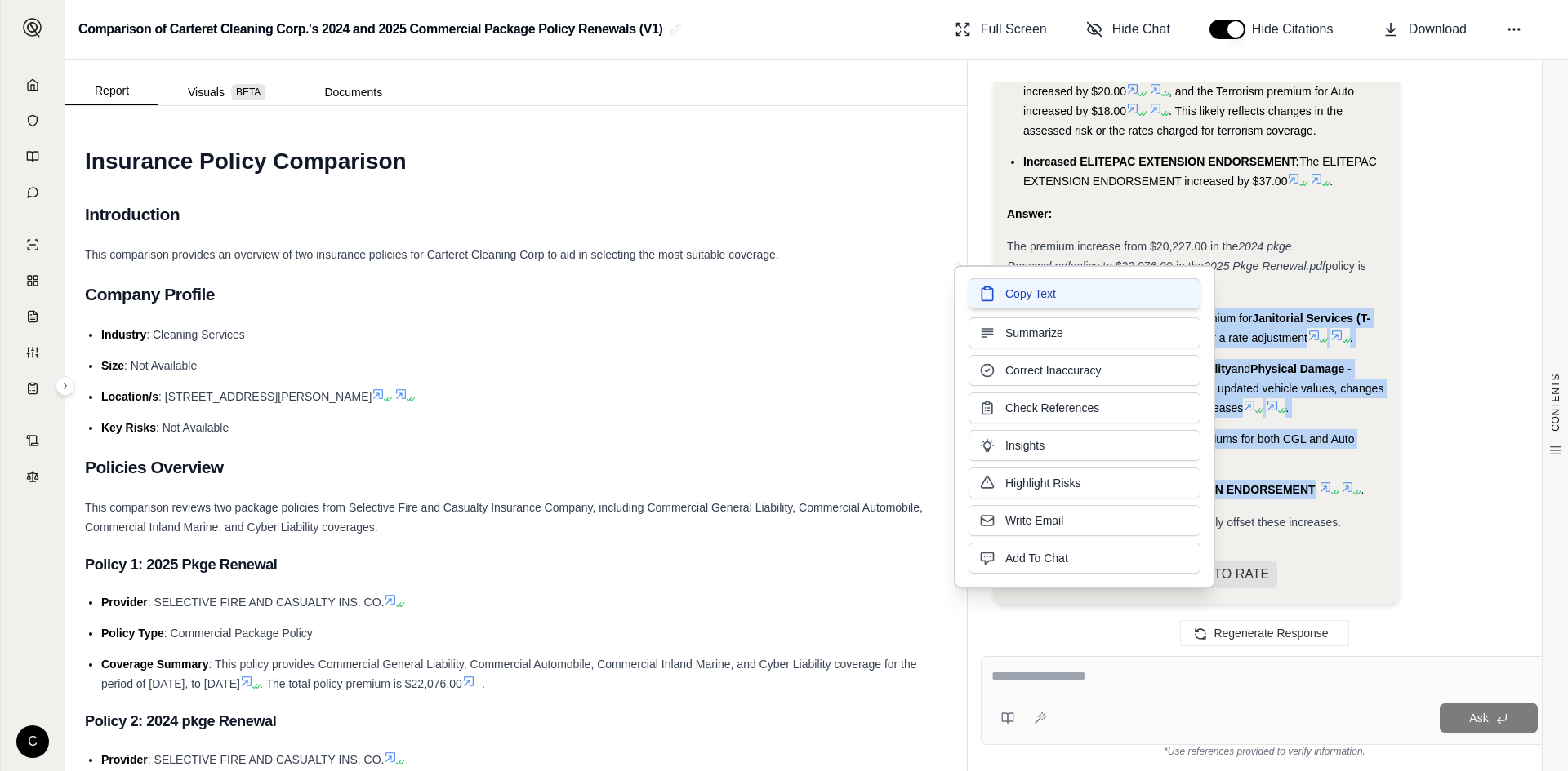
click at [1055, 298] on span "Copy Text" at bounding box center [1031, 294] width 51 height 16
